Goal: Navigation & Orientation: Find specific page/section

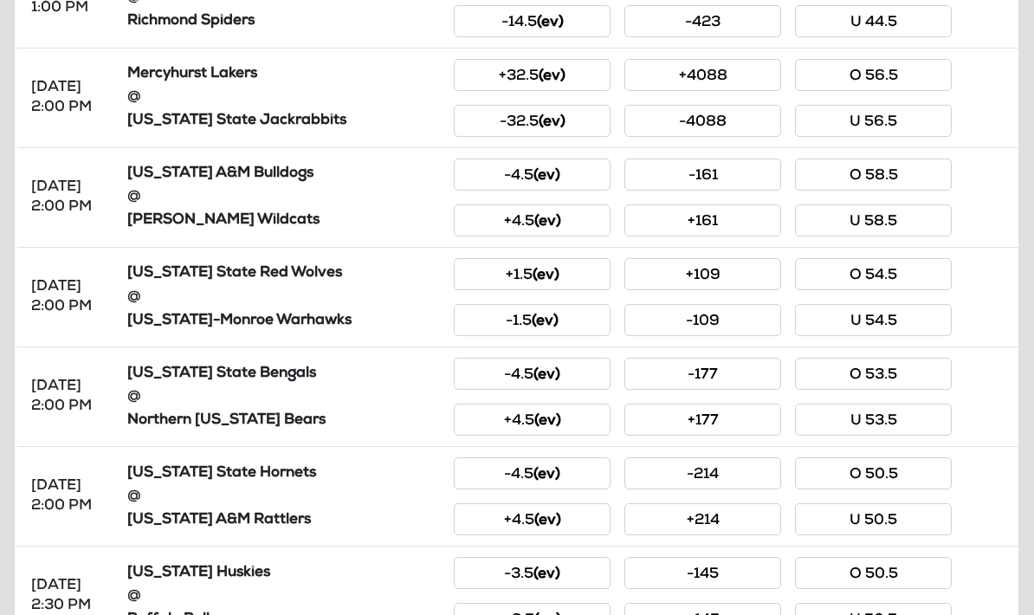
scroll to position [771, 0]
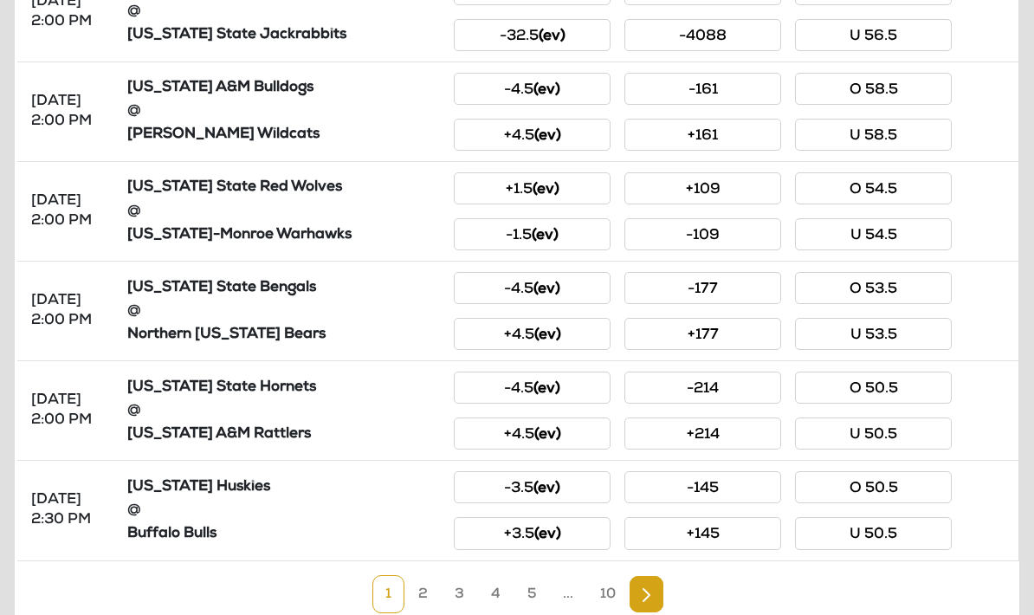
click at [427, 599] on link "2" at bounding box center [423, 594] width 36 height 38
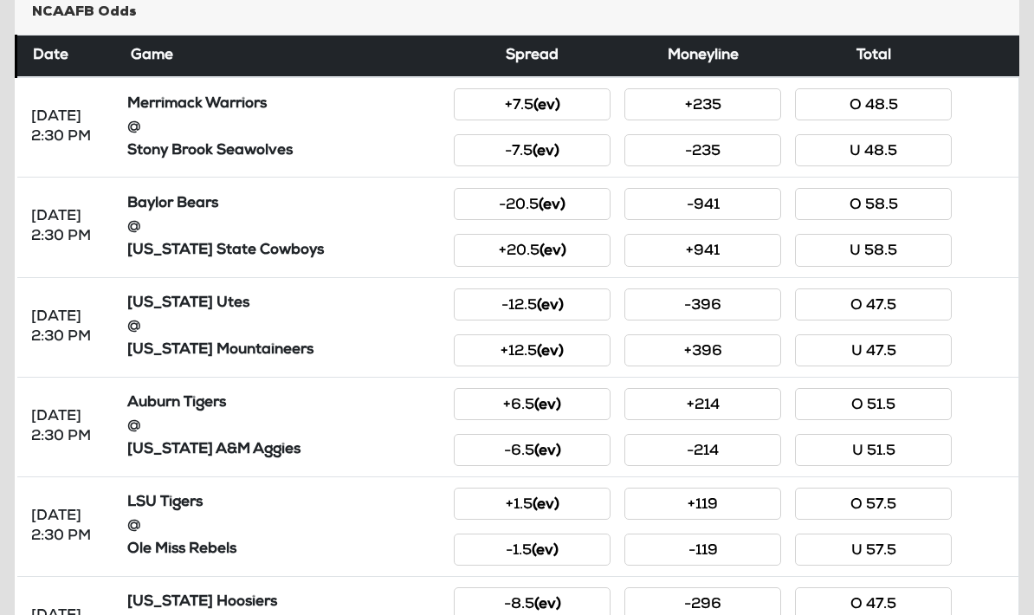
scroll to position [0, 0]
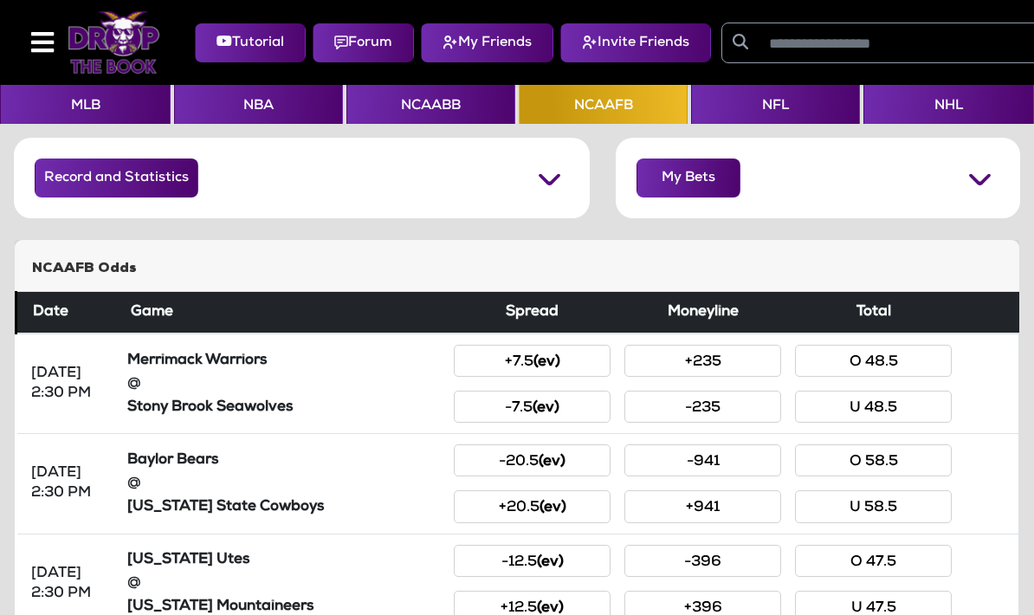
click at [108, 55] on img at bounding box center [114, 42] width 93 height 62
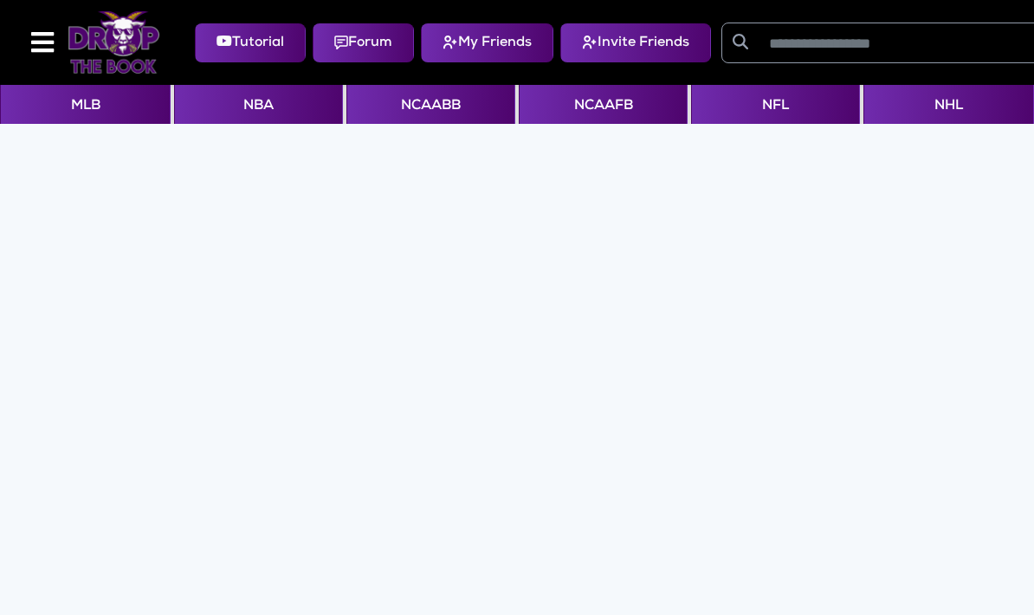
click at [580, 111] on button "NCAAFB" at bounding box center [603, 104] width 169 height 39
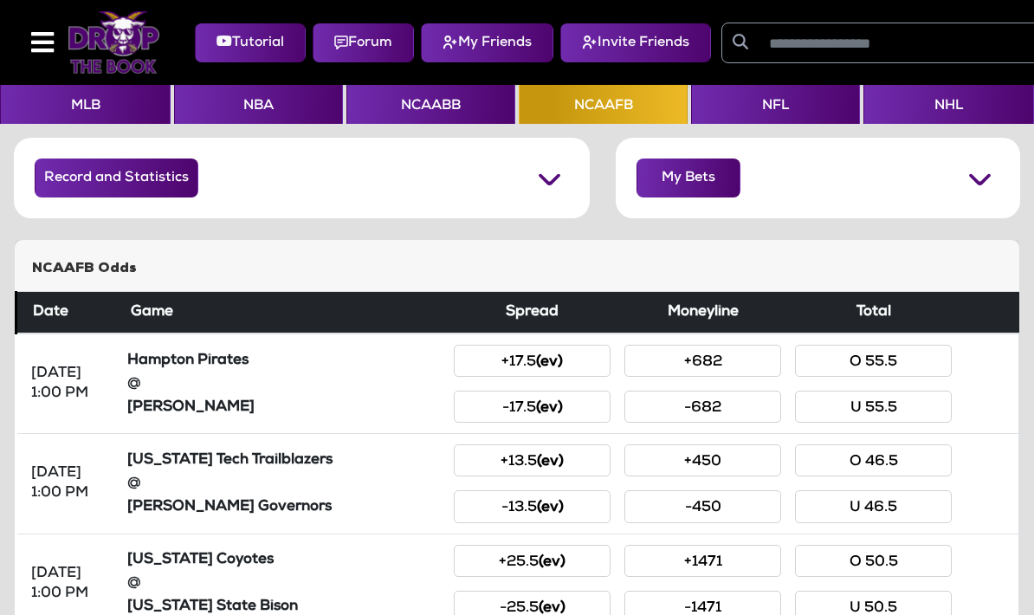
click at [960, 591] on td at bounding box center [989, 584] width 60 height 100
